Goal: Navigation & Orientation: Find specific page/section

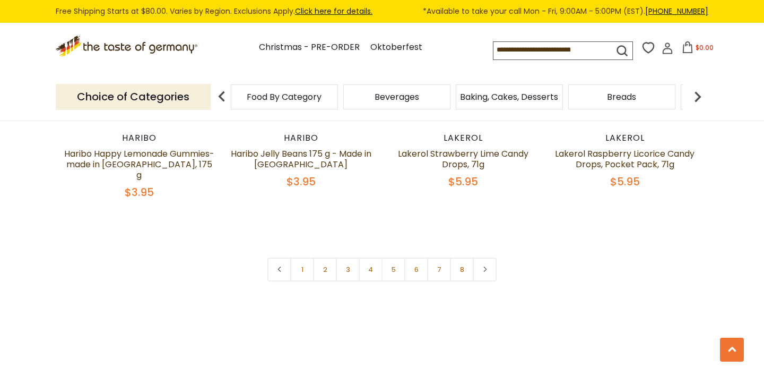
scroll to position [2614, 0]
click at [329, 256] on link "2" at bounding box center [325, 268] width 24 height 24
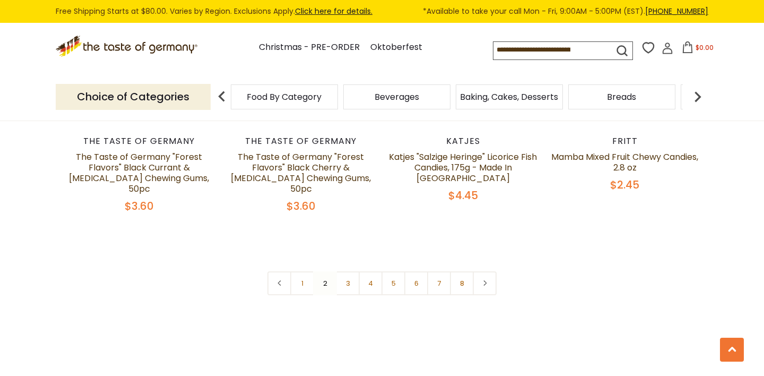
scroll to position [2596, 0]
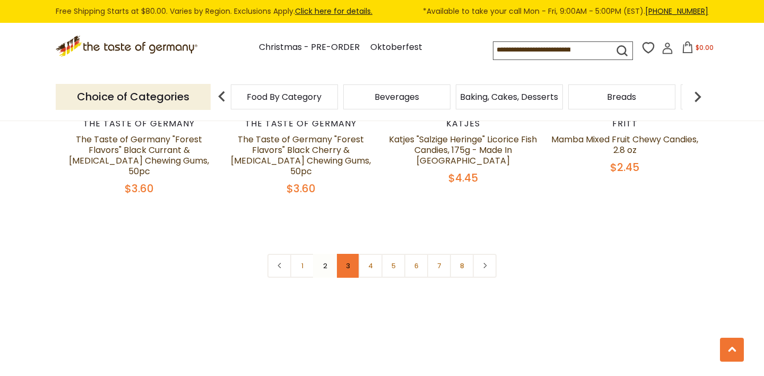
click at [346, 254] on link "3" at bounding box center [348, 266] width 24 height 24
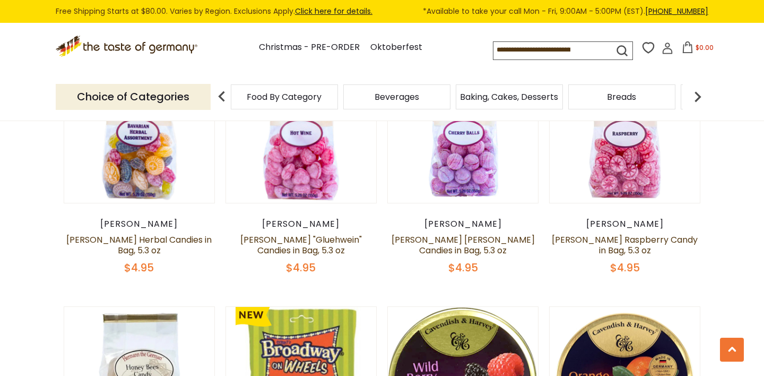
scroll to position [1445, 0]
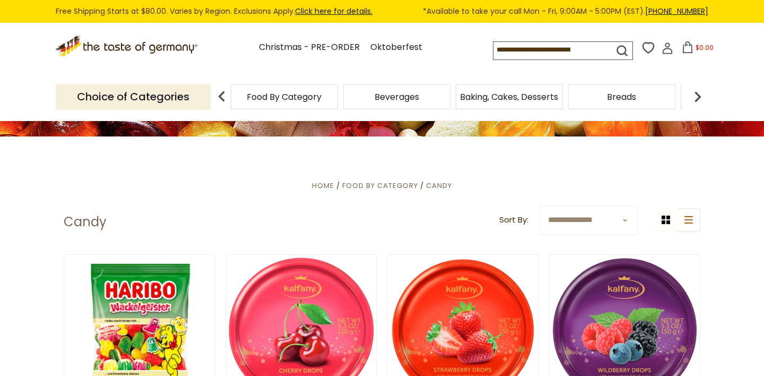
scroll to position [177, 0]
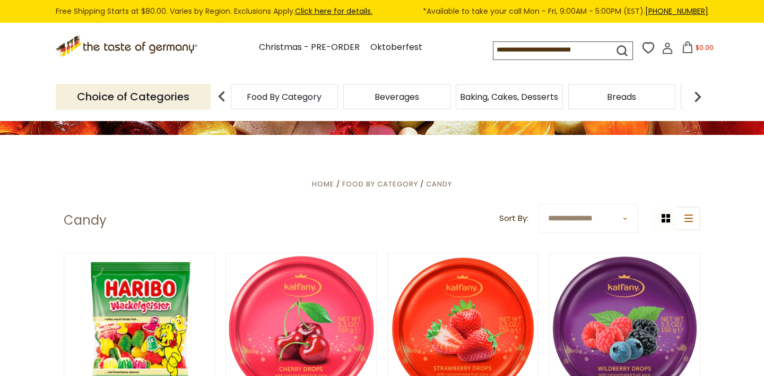
click at [267, 98] on span "Food By Category" at bounding box center [284, 97] width 75 height 8
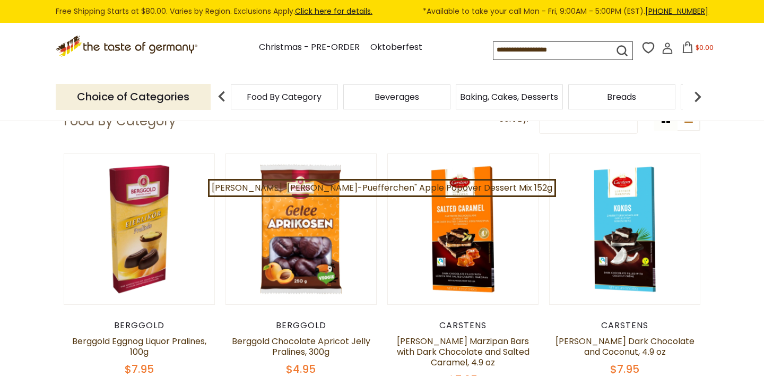
scroll to position [84, 0]
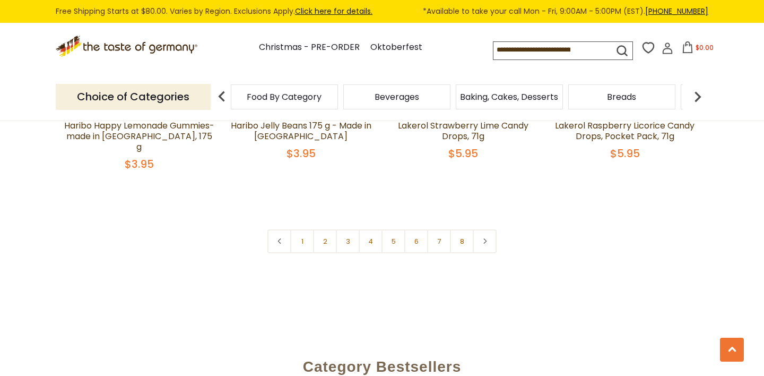
scroll to position [2643, 0]
click at [343, 228] on link "3" at bounding box center [348, 240] width 24 height 24
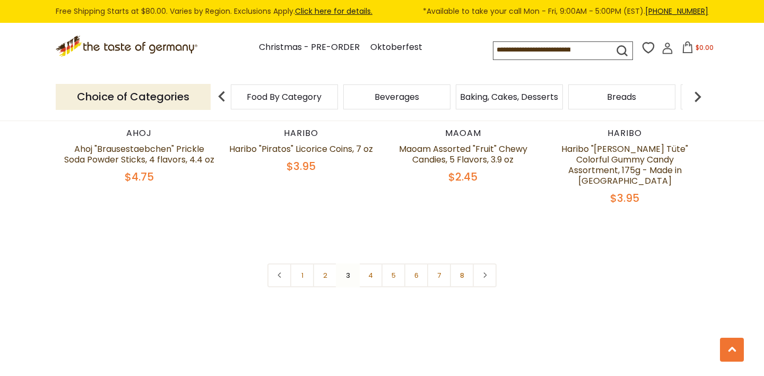
scroll to position [2597, 0]
click at [365, 263] on link "4" at bounding box center [371, 275] width 24 height 24
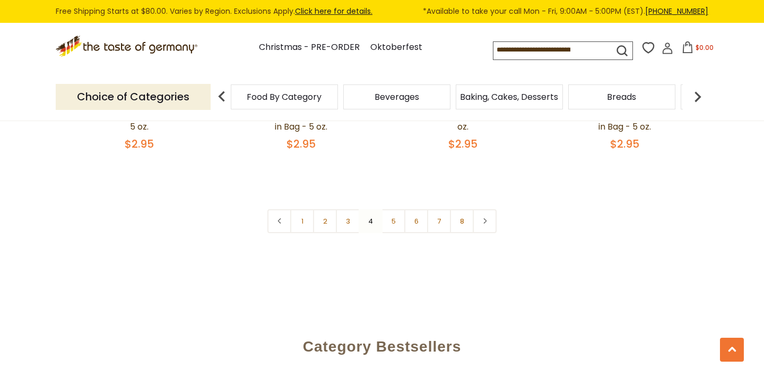
scroll to position [2618, 0]
click at [392, 208] on link "5" at bounding box center [394, 220] width 24 height 24
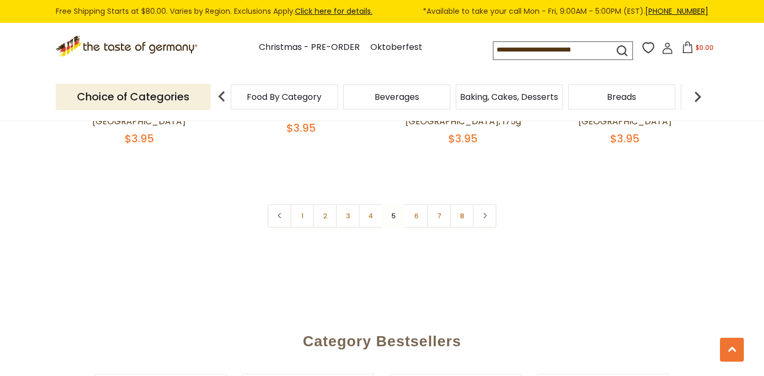
scroll to position [2681, 0]
